Goal: Information Seeking & Learning: Learn about a topic

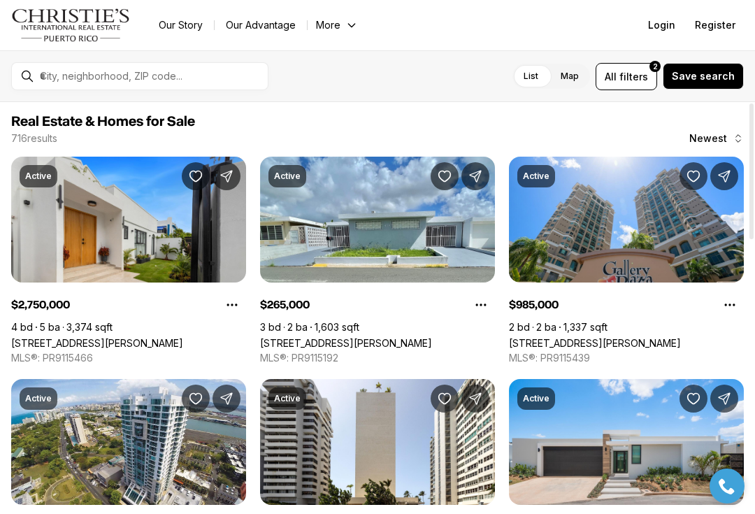
click at [642, 73] on span "filters" at bounding box center [633, 76] width 29 height 15
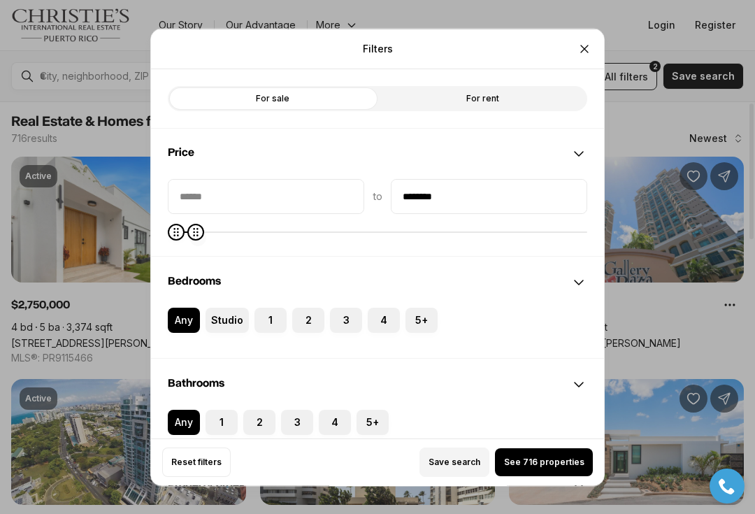
type input "********"
click at [566, 461] on div "Property types" at bounding box center [377, 486] width 453 height 50
click at [553, 464] on button "See 366 properties" at bounding box center [542, 462] width 99 height 28
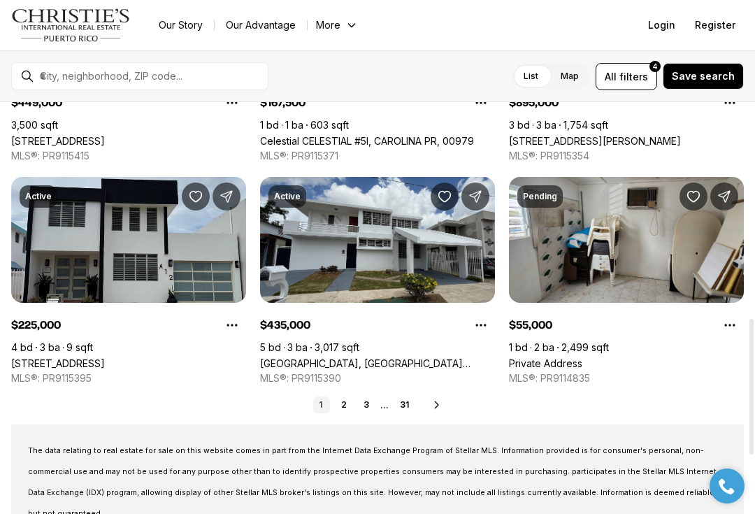
scroll to position [645, 0]
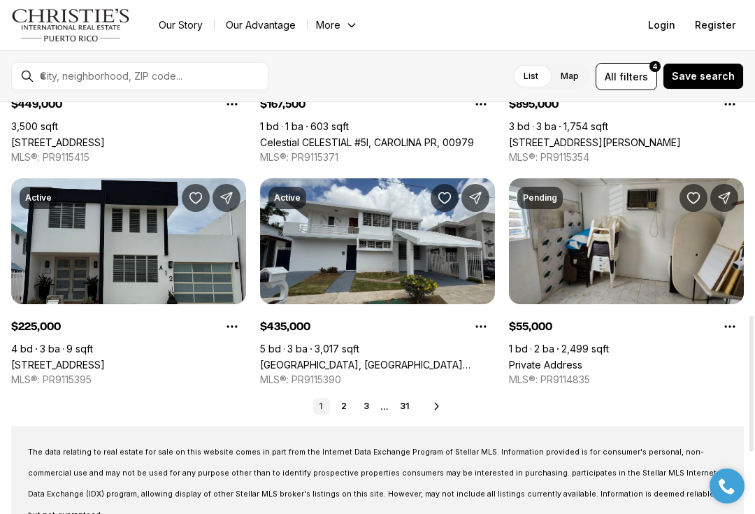
click at [437, 402] on icon at bounding box center [436, 405] width 11 height 11
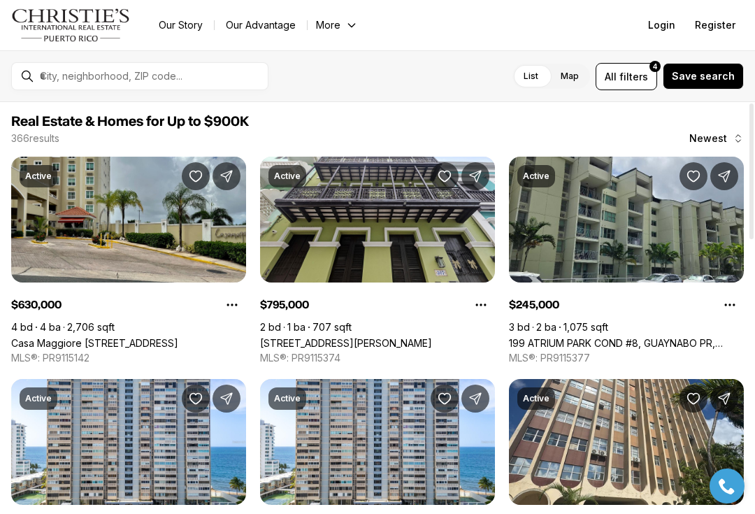
scroll to position [-3, 0]
click at [630, 66] on button "All filters 4" at bounding box center [626, 76] width 62 height 27
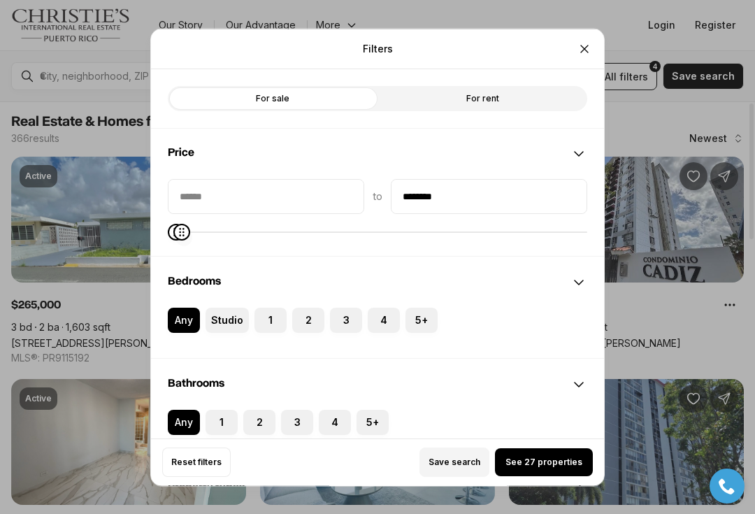
type input "********"
click at [564, 468] on span "See 84 properties" at bounding box center [543, 461] width 77 height 11
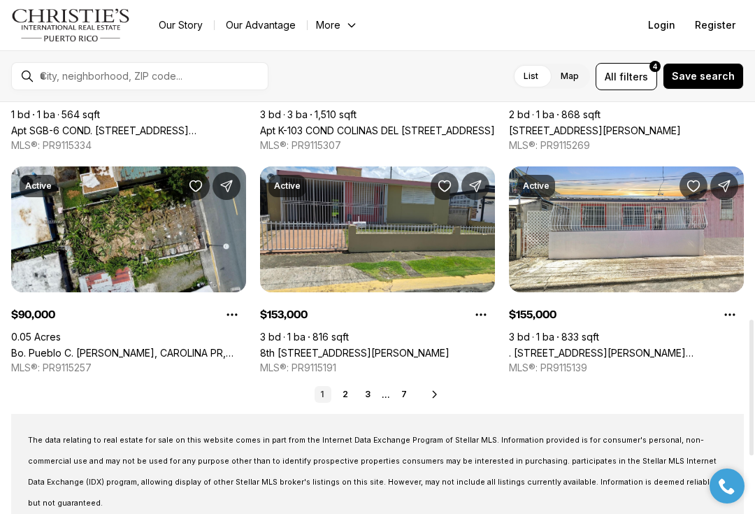
scroll to position [657, 0]
click at [440, 389] on icon at bounding box center [434, 394] width 11 height 11
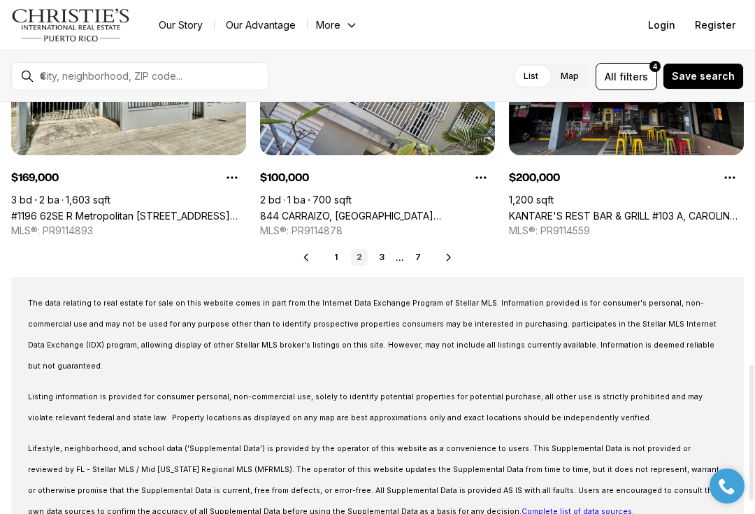
scroll to position [794, 0]
click at [453, 258] on icon at bounding box center [448, 257] width 11 height 11
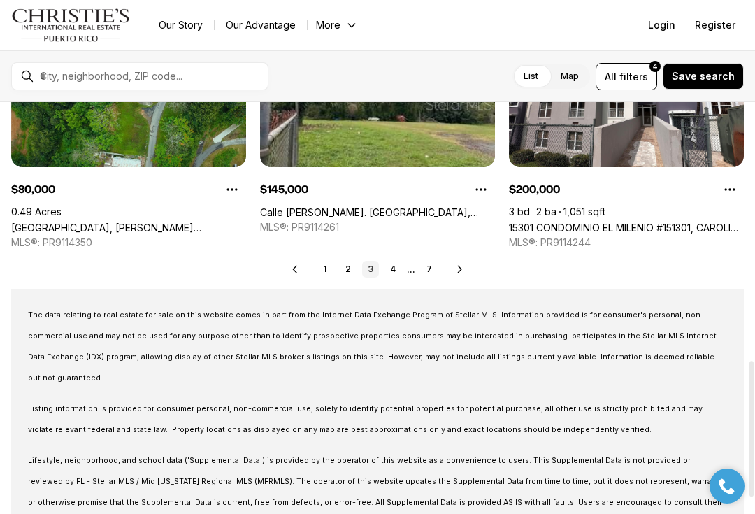
scroll to position [782, 0]
click at [464, 264] on icon at bounding box center [459, 268] width 11 height 11
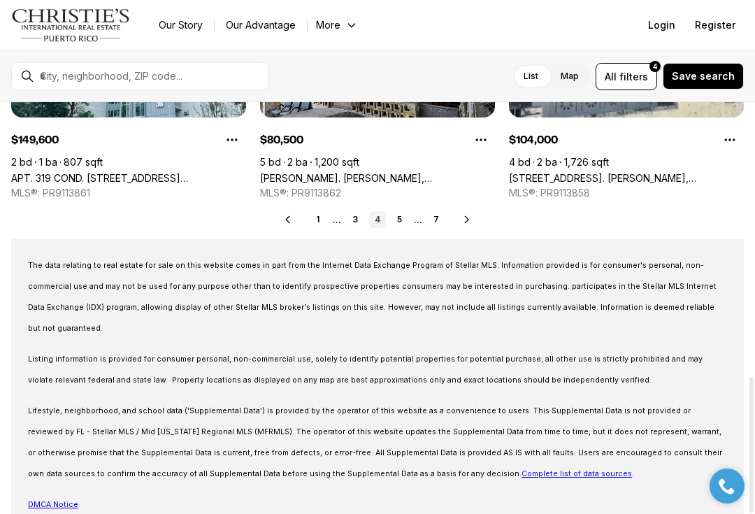
scroll to position [831, 0]
click at [470, 217] on icon at bounding box center [466, 220] width 11 height 11
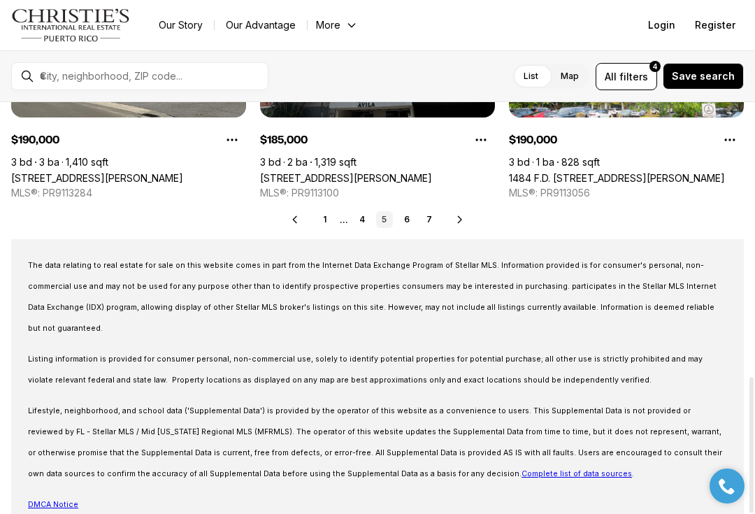
scroll to position [831, 0]
